Goal: Navigation & Orientation: Find specific page/section

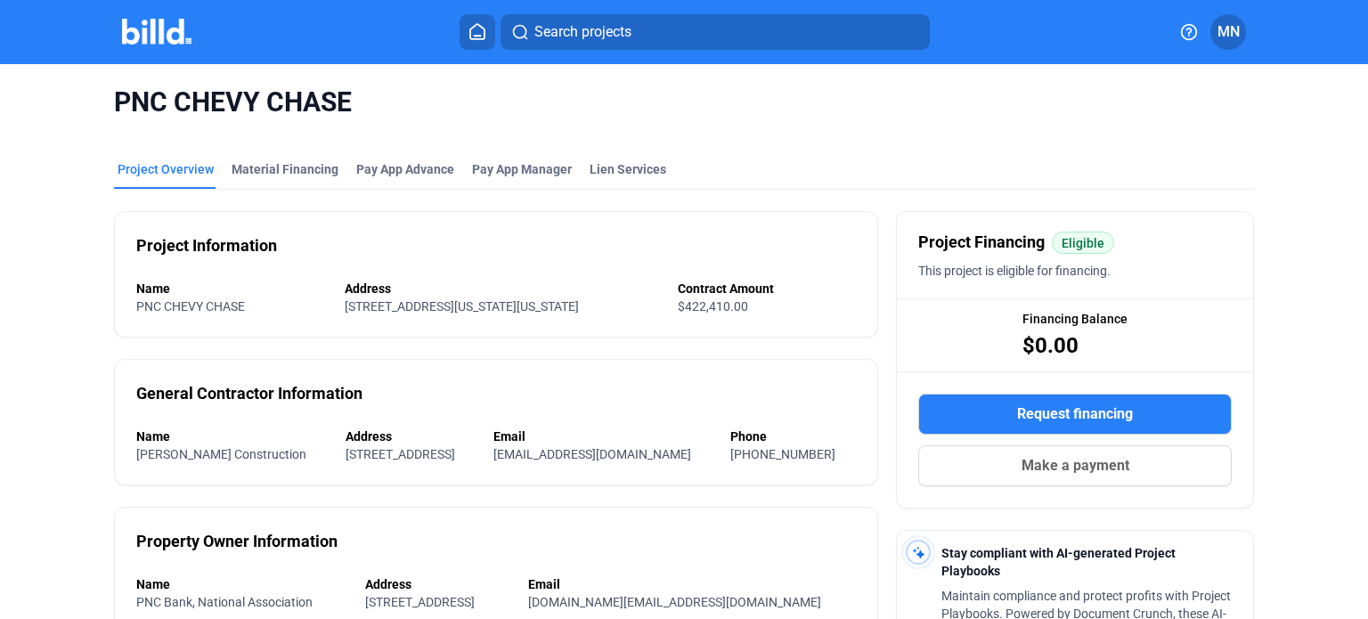
click at [478, 28] on icon at bounding box center [478, 31] width 18 height 17
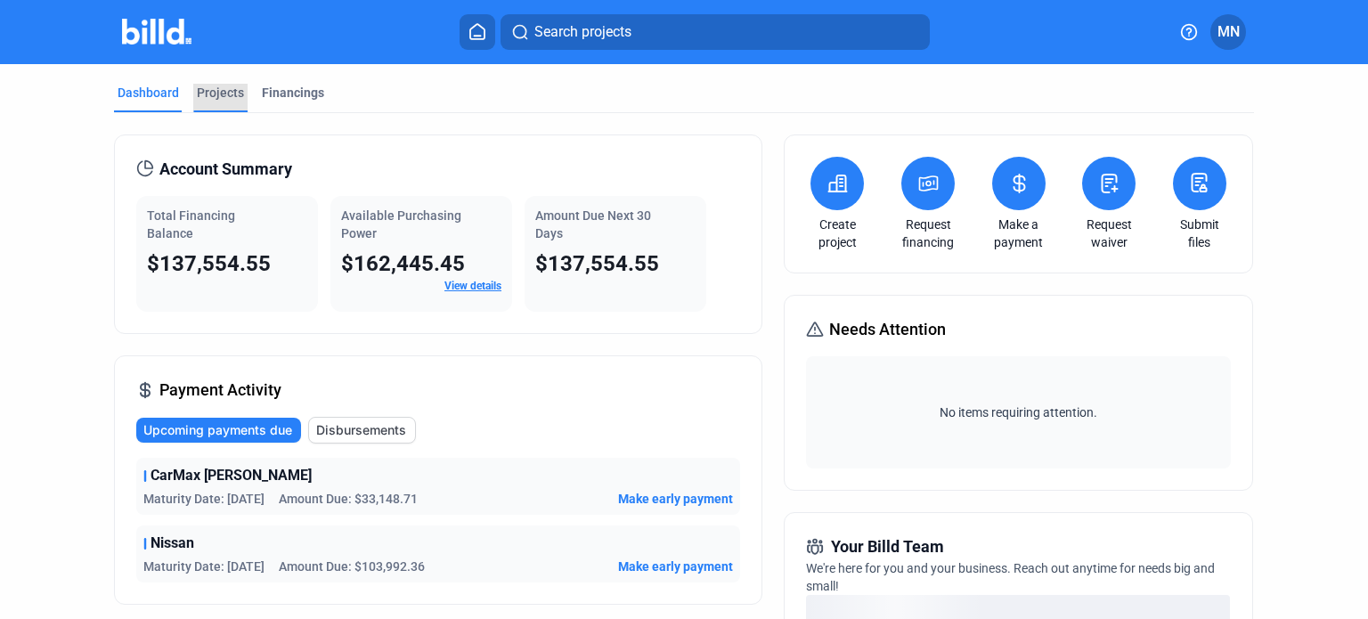
click at [214, 86] on div "Projects" at bounding box center [220, 93] width 47 height 18
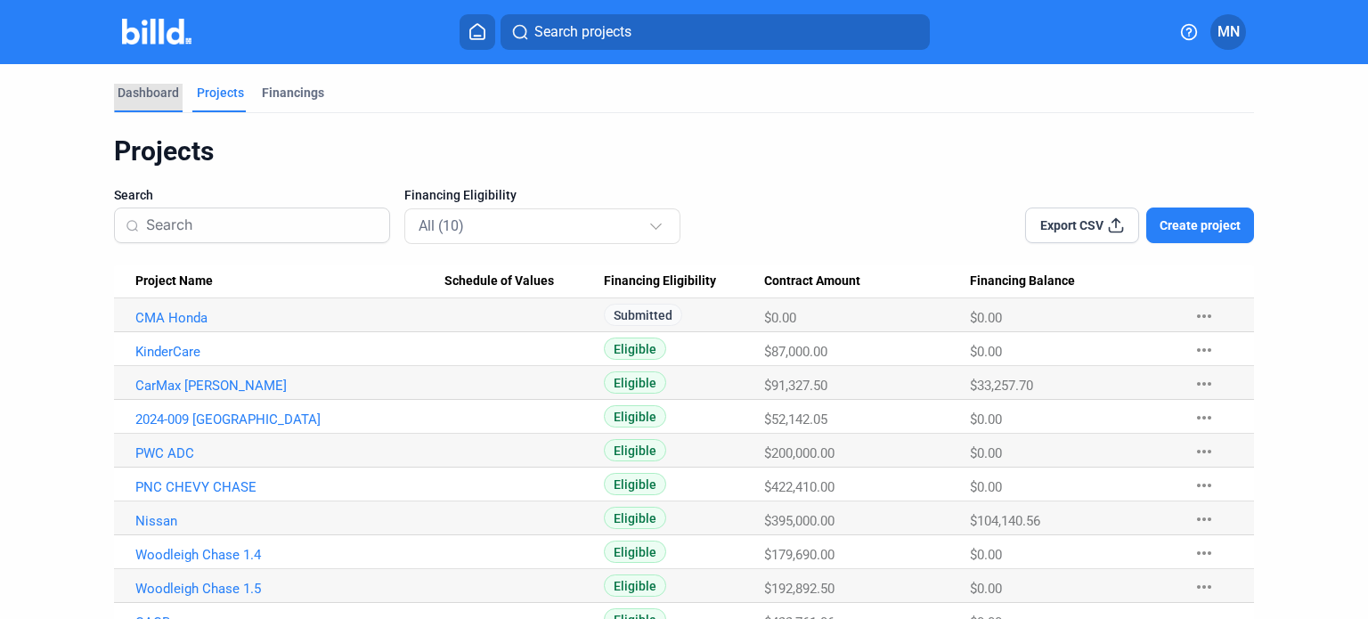
click at [156, 94] on div "Dashboard" at bounding box center [148, 93] width 61 height 18
